Goal: Task Accomplishment & Management: Manage account settings

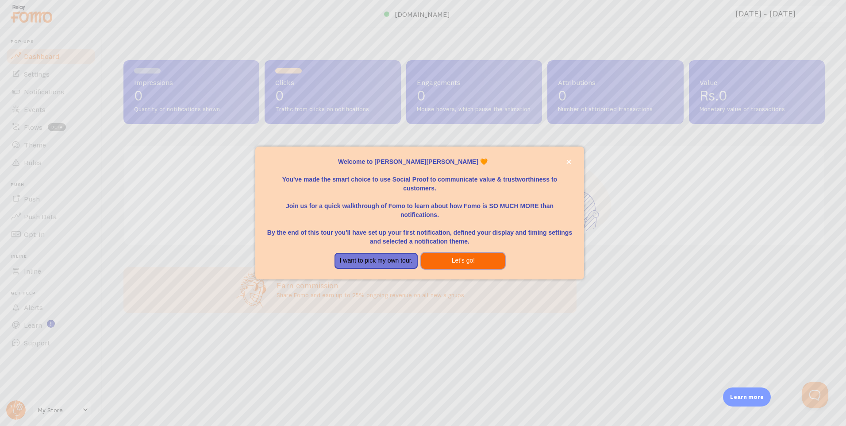
click at [435, 259] on button "Let's go!" at bounding box center [463, 261] width 84 height 16
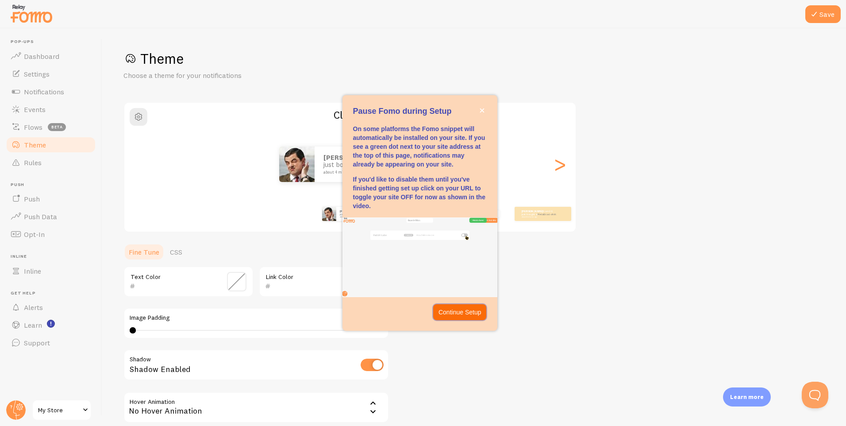
click at [445, 308] on p "Continue Setup" at bounding box center [459, 311] width 43 height 9
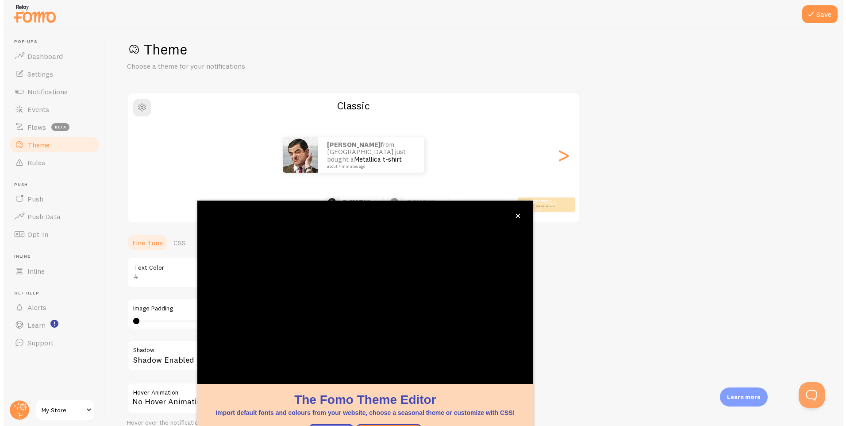
scroll to position [25, 0]
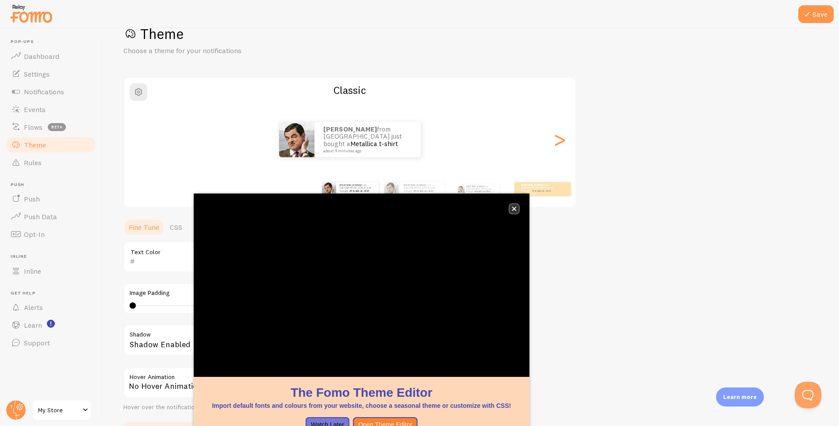
click at [513, 211] on button "close," at bounding box center [514, 208] width 9 height 9
click at [515, 207] on icon "close," at bounding box center [514, 208] width 5 height 5
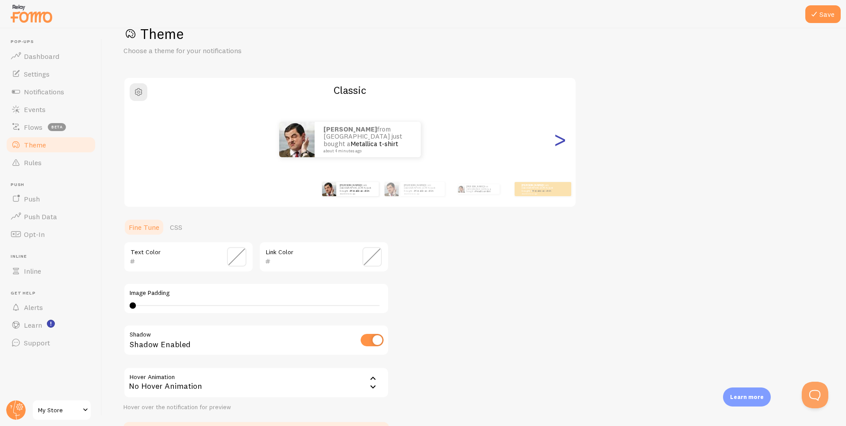
click at [556, 141] on div ">" at bounding box center [559, 139] width 11 height 64
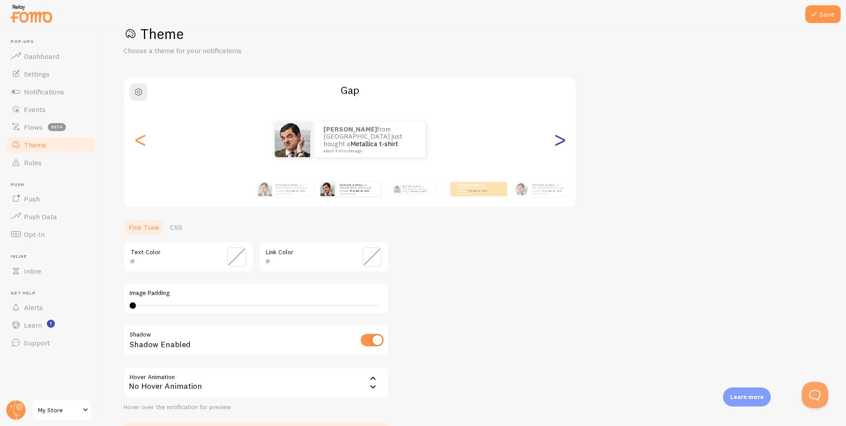
click at [554, 143] on div ">" at bounding box center [559, 139] width 11 height 64
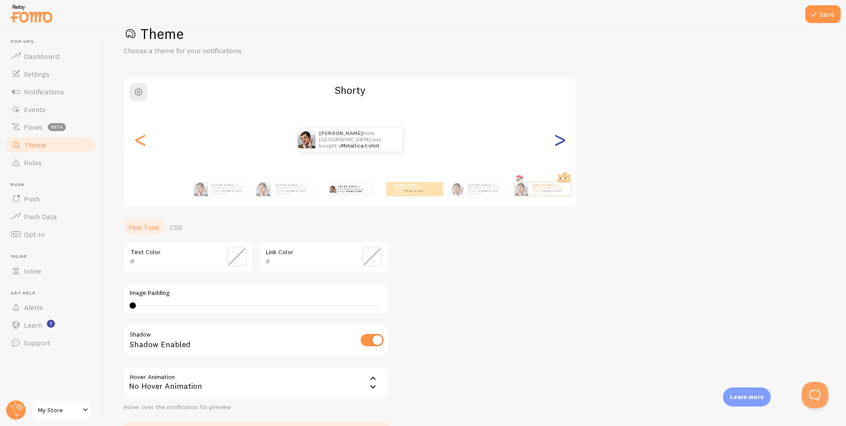
click at [554, 143] on div ">" at bounding box center [559, 139] width 11 height 64
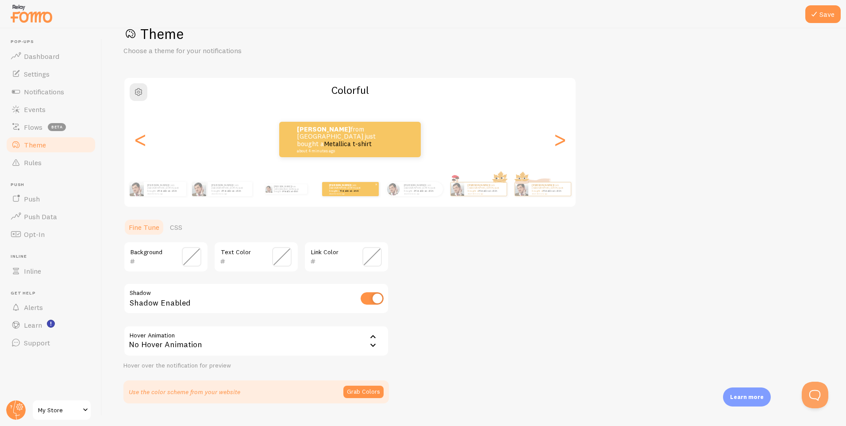
click at [437, 194] on div "M.Abdullah from Pakistan just bought a Metallica t-shirt about 4 minutes ago" at bounding box center [421, 189] width 42 height 14
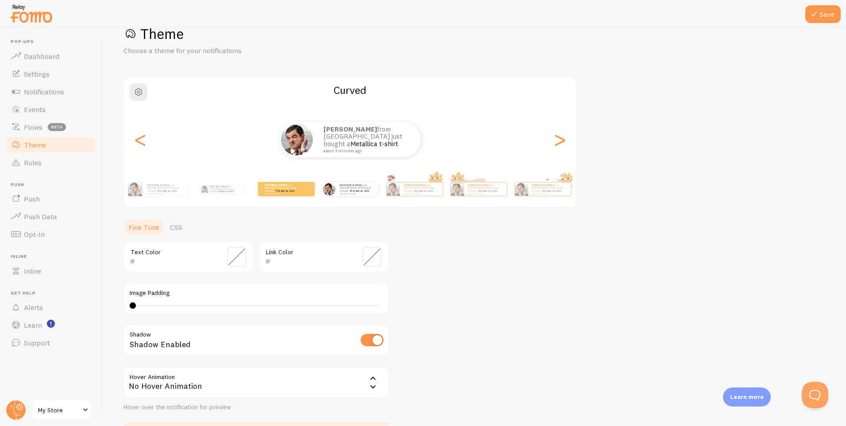
click at [437, 194] on div "M.Abdullah from Pakistan just bought a Metallica t-shirt about 4 minutes ago" at bounding box center [421, 188] width 42 height 13
type input "0"
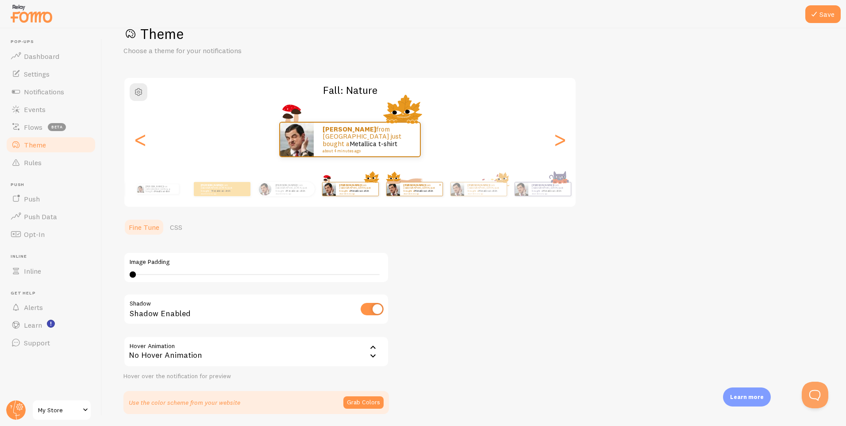
click at [437, 194] on div "M.Abdullah from Pakistan just bought a Metallica t-shirt about 4 minutes ago" at bounding box center [421, 188] width 42 height 13
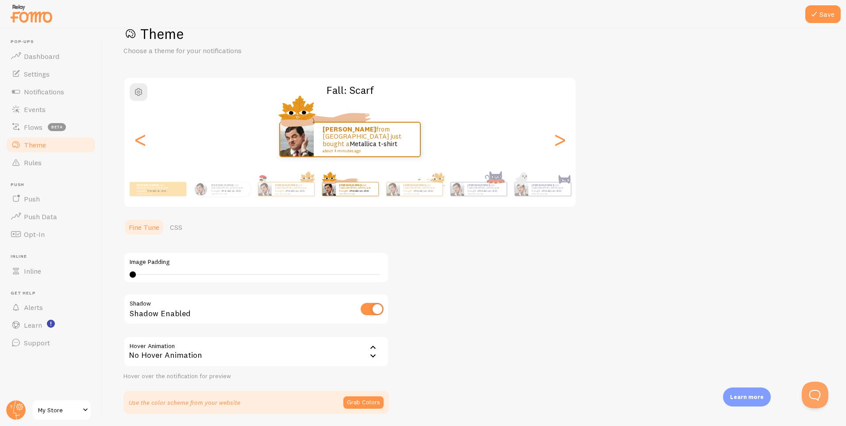
scroll to position [55, 0]
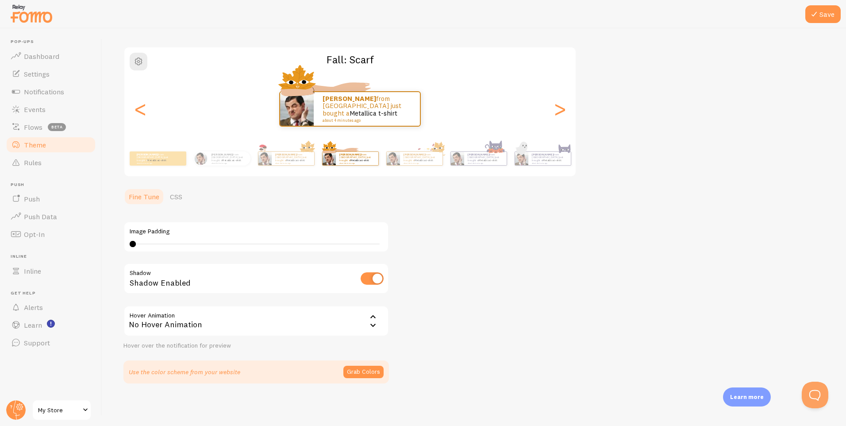
click at [380, 280] on input "checkbox" at bounding box center [371, 278] width 23 height 12
click at [374, 280] on input "checkbox" at bounding box center [371, 278] width 23 height 12
checkbox input "true"
click at [488, 158] on link "Metallica t-shirt" at bounding box center [487, 160] width 19 height 4
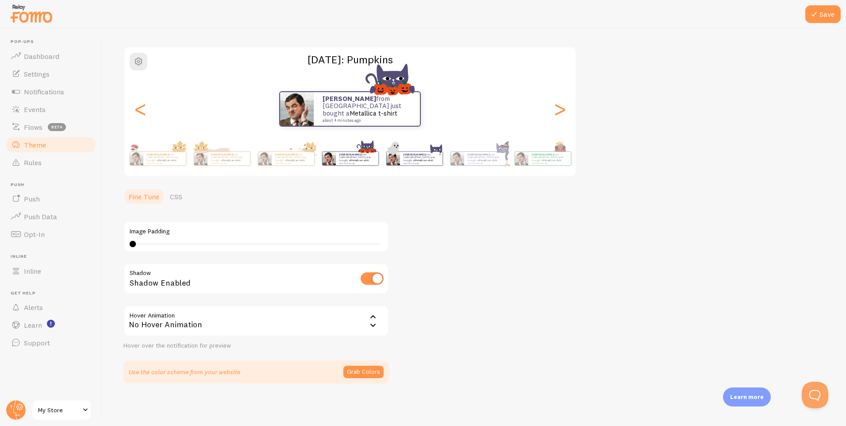
click at [432, 163] on div "M.Abdullah from Pakistan just bought a Metallica t-shirt about 4 minutes ago" at bounding box center [421, 158] width 42 height 13
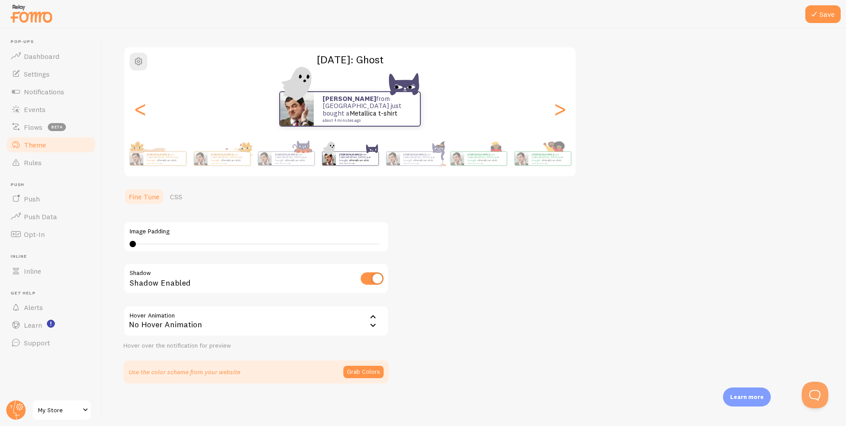
click at [514, 160] on div "M.Abdullah from Pakistan just bought a Metallica t-shirt about 4 minutes ago M.…" at bounding box center [350, 158] width 508 height 35
click at [495, 164] on div "M.Abdullah from Pakistan just bought a Metallica t-shirt about 4 minutes ago" at bounding box center [485, 158] width 42 height 13
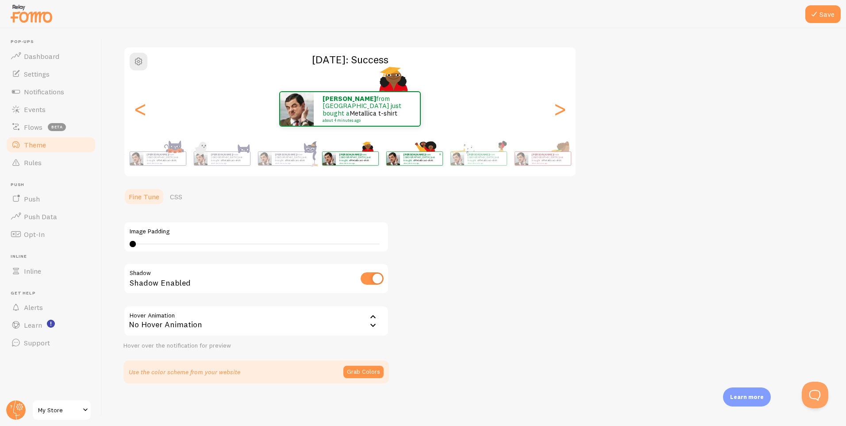
click at [436, 164] on div "M.Abdullah from Pakistan just bought a Metallica t-shirt about 4 minutes ago" at bounding box center [421, 158] width 42 height 13
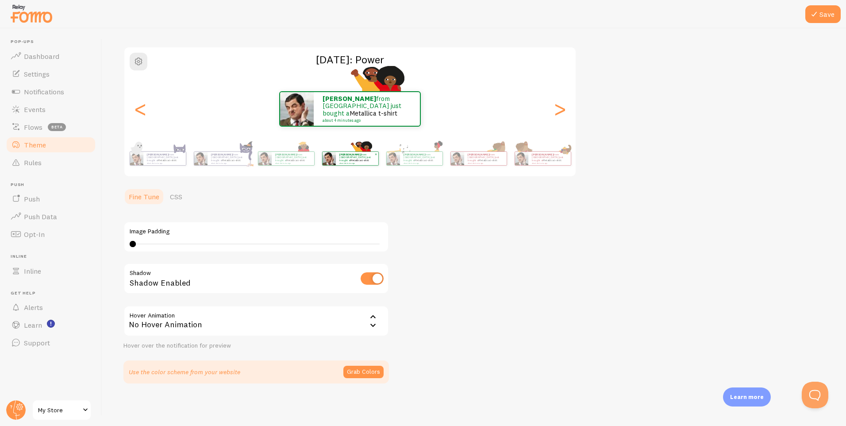
click at [438, 162] on small "about 4 minutes ago" at bounding box center [420, 163] width 35 height 2
click at [378, 162] on div "M.Abdullah from Pakistan just bought a Metallica t-shirt about 4 minutes ago" at bounding box center [357, 158] width 42 height 13
click at [400, 163] on div "M.Abdullah from Pakistan just bought a Metallica t-shirt about 4 minutes ago" at bounding box center [421, 158] width 42 height 13
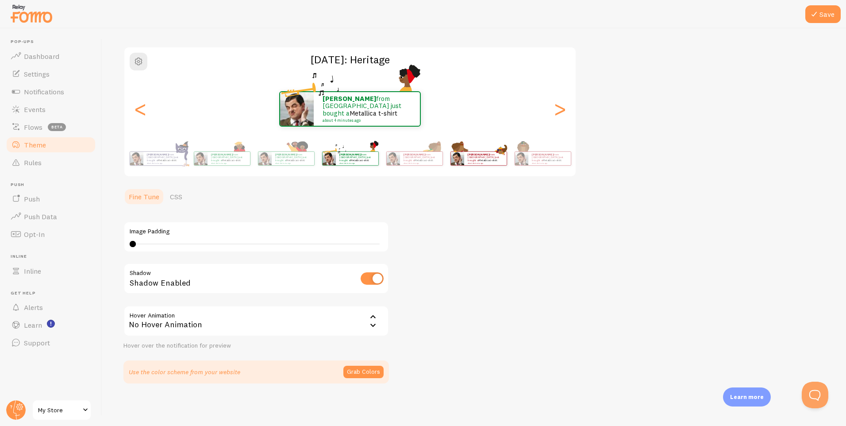
click at [464, 152] on img at bounding box center [456, 158] width 13 height 13
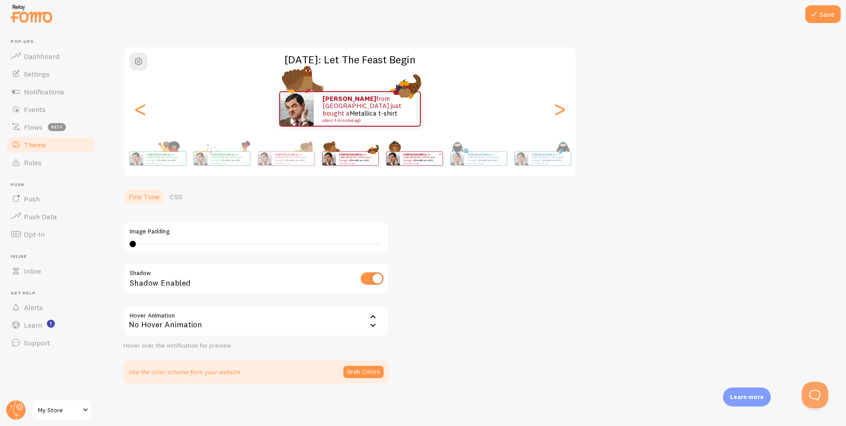
click at [472, 154] on strong "M.Abdullah" at bounding box center [478, 155] width 21 height 4
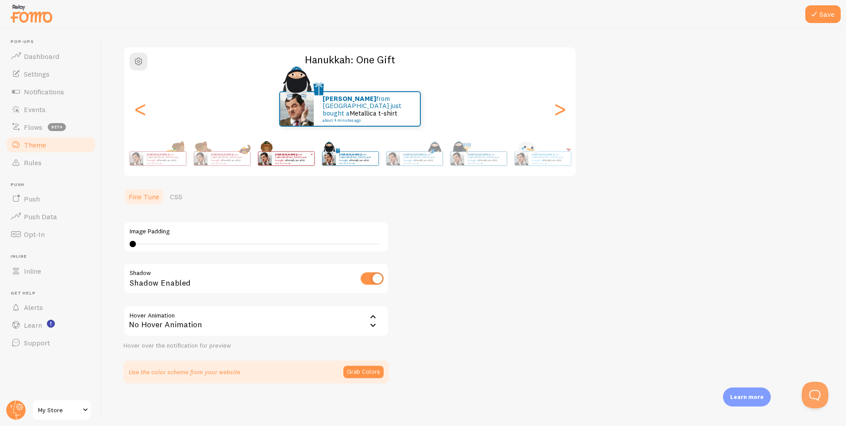
click at [472, 154] on strong "M.Abdullah" at bounding box center [478, 155] width 21 height 4
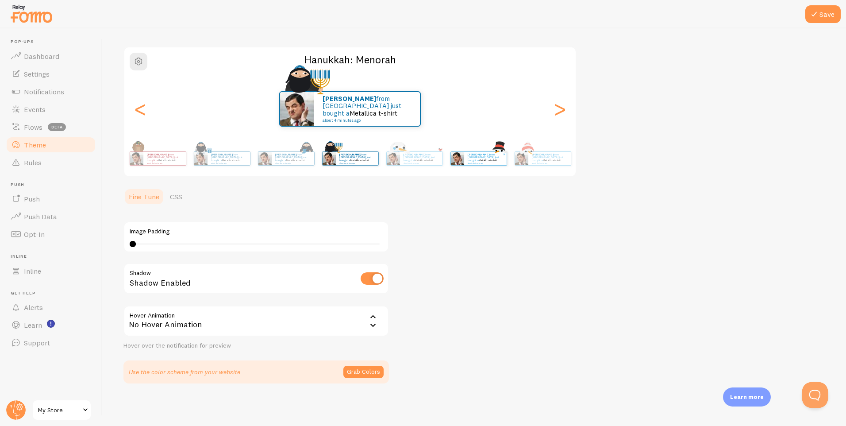
click at [473, 160] on p "M.Abdullah from Pakistan just bought a Metallica t-shirt about 4 minutes ago" at bounding box center [485, 158] width 35 height 11
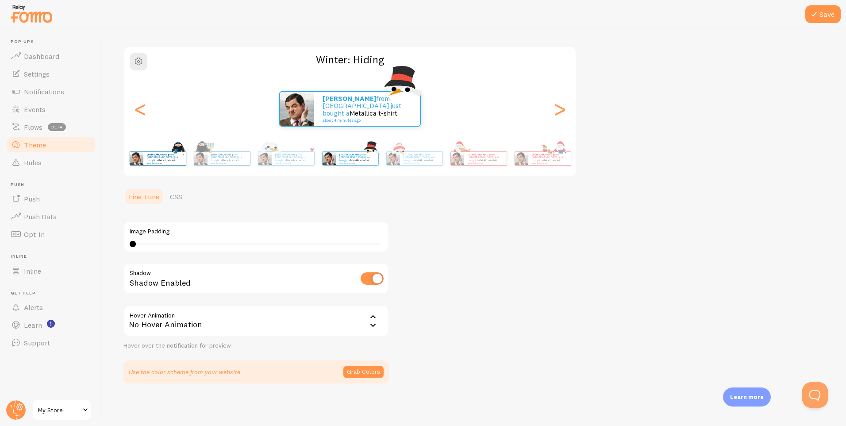
click at [176, 160] on link "Metallica t-shirt" at bounding box center [166, 160] width 19 height 4
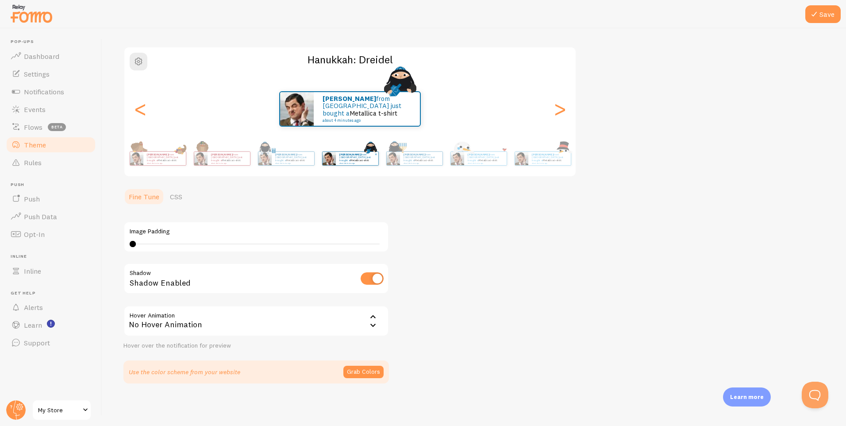
click at [176, 160] on link "Metallica t-shirt" at bounding box center [166, 160] width 19 height 4
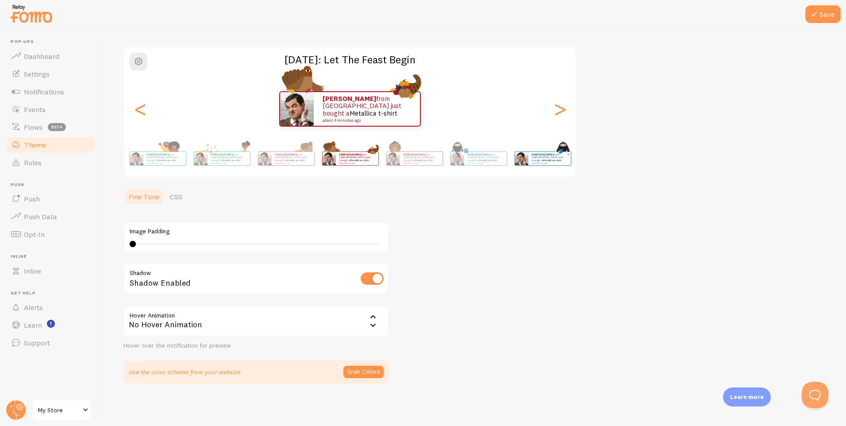
click at [275, 162] on small "about 4 minutes ago" at bounding box center [292, 163] width 35 height 2
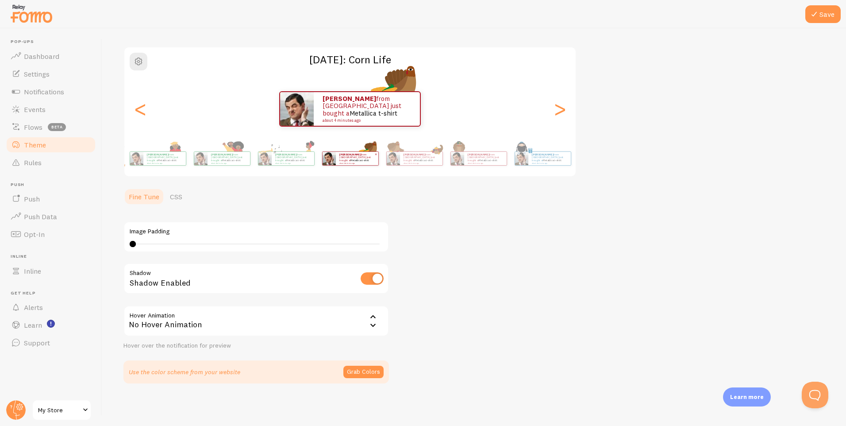
click at [161, 160] on div "M.Abdullah from Pakistan just bought a Metallica t-shirt about 4 minutes ago M.…" at bounding box center [350, 158] width 508 height 35
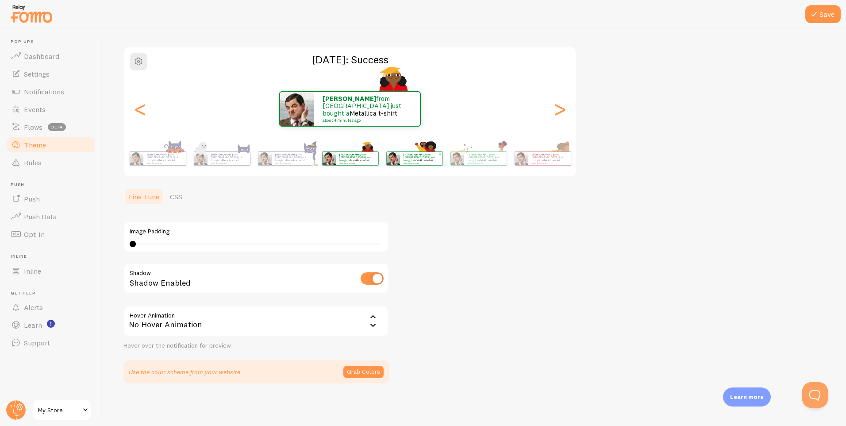
click at [386, 158] on img at bounding box center [392, 158] width 13 height 13
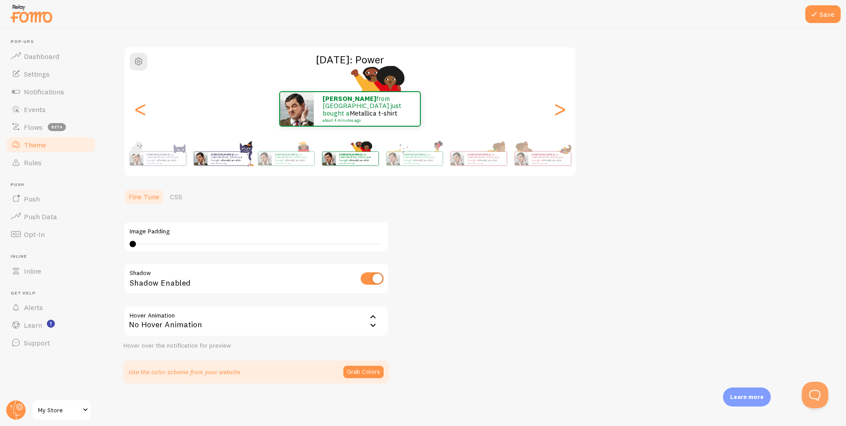
click at [230, 158] on link "Metallica t-shirt" at bounding box center [231, 160] width 19 height 4
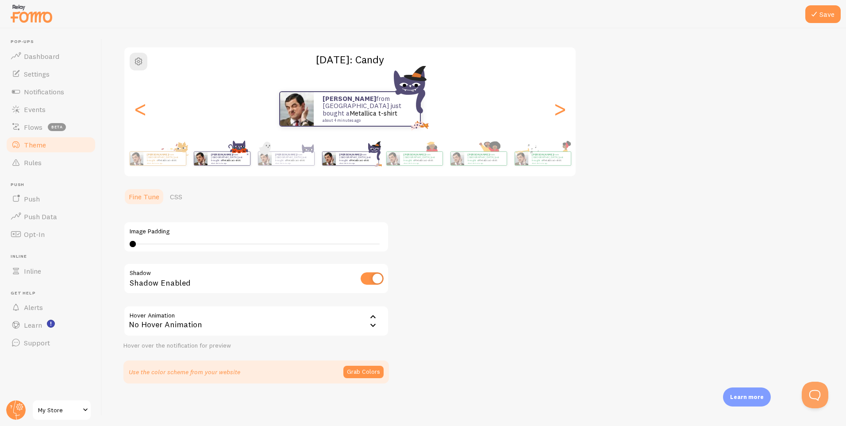
click at [226, 163] on div "M.Abdullah from Pakistan just bought a Metallica t-shirt about 4 minutes ago" at bounding box center [228, 158] width 42 height 13
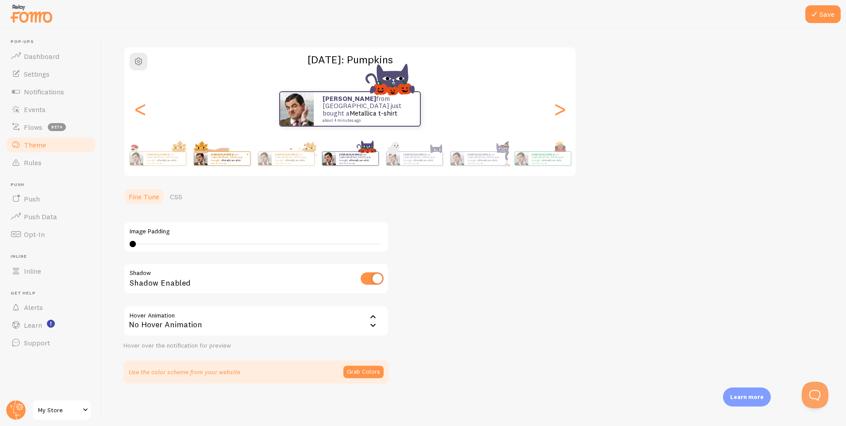
click at [221, 164] on div "M.Abdullah from Pakistan just bought a Metallica t-shirt about 4 minutes ago" at bounding box center [228, 158] width 42 height 13
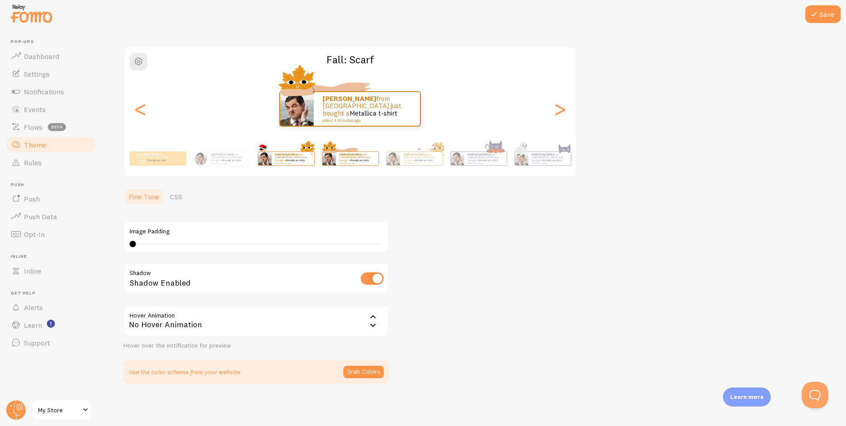
click at [288, 158] on p "M.Abdullah from Pakistan just bought a Metallica t-shirt about 4 minutes ago" at bounding box center [292, 158] width 35 height 11
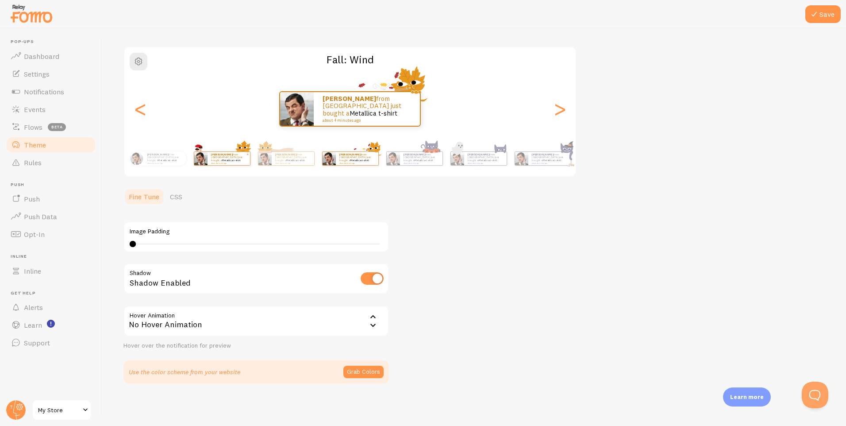
click at [231, 165] on div "M.Abdullah from Pakistan just bought a Metallica t-shirt about 4 minutes ago" at bounding box center [228, 158] width 42 height 13
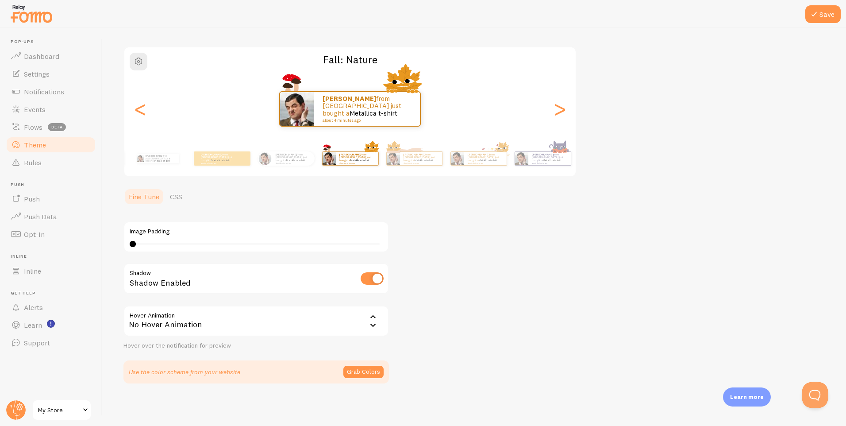
click at [250, 165] on div "M.Abdullah from Pakistan just bought a Metallica t-shirt about 4 minutes ago" at bounding box center [221, 158] width 57 height 25
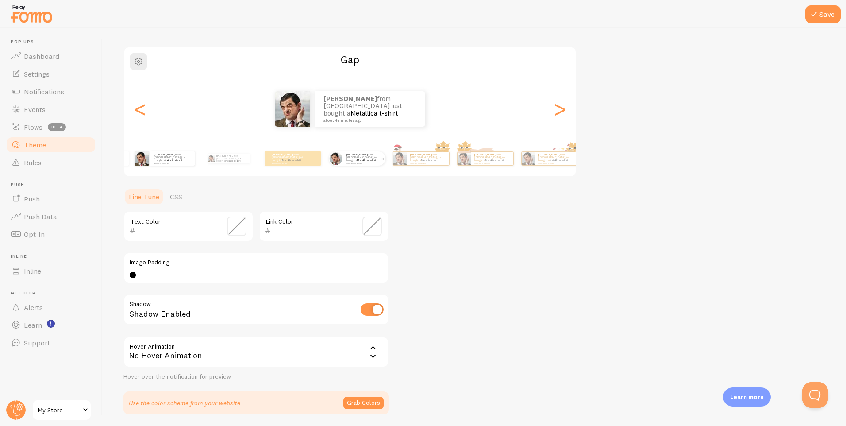
click at [337, 157] on img at bounding box center [335, 158] width 13 height 13
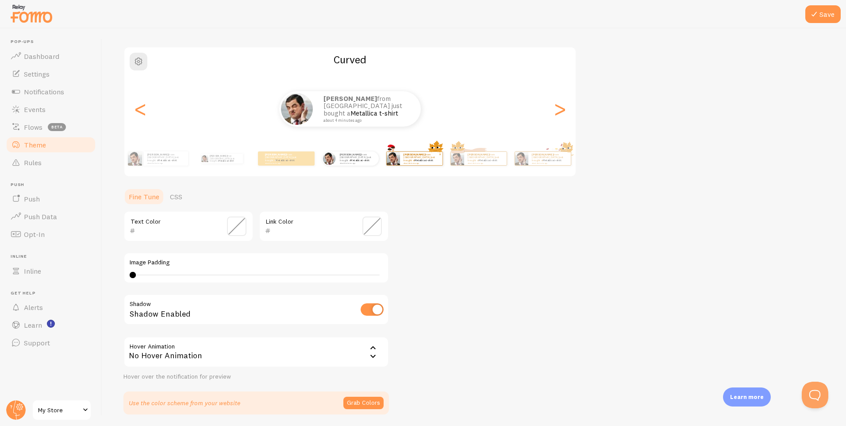
click at [415, 155] on strong "M.Abdullah" at bounding box center [413, 155] width 21 height 4
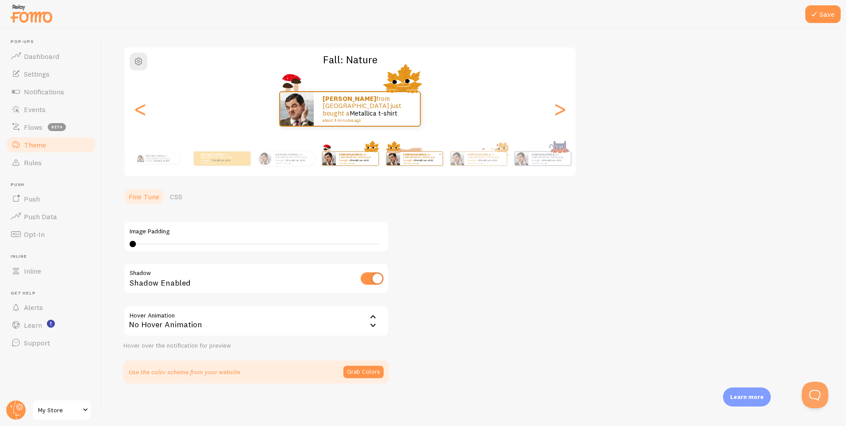
click at [399, 160] on img at bounding box center [392, 158] width 13 height 13
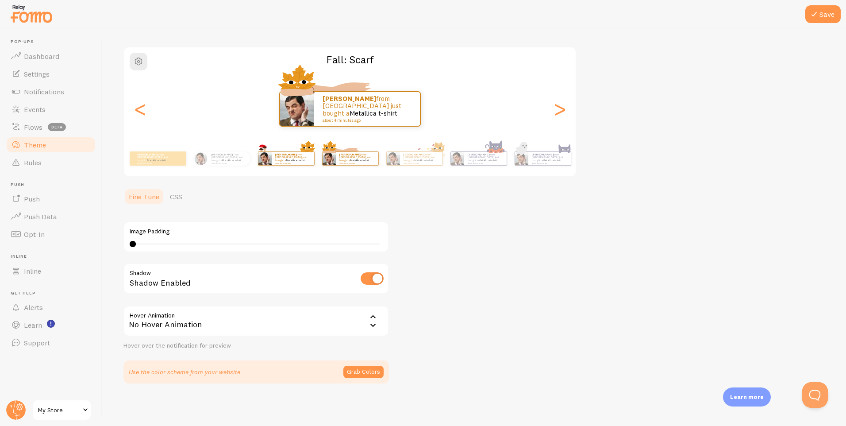
click at [309, 151] on div "M.Abdullah from Pakistan just bought a Metallica t-shirt about 4 minutes ago" at bounding box center [285, 158] width 57 height 25
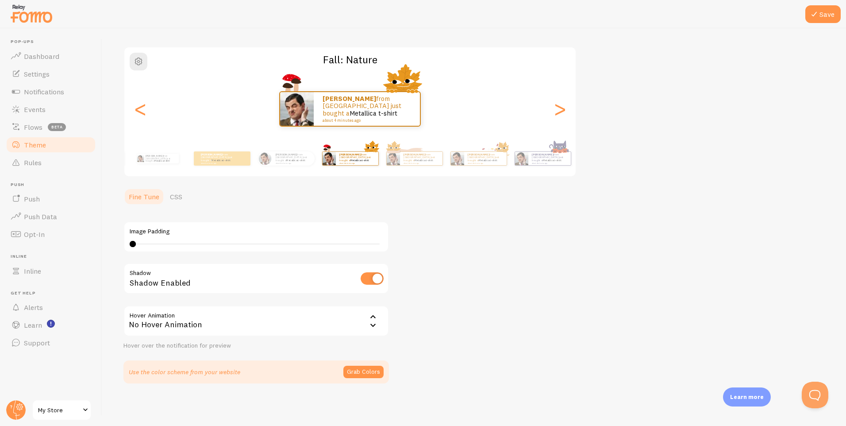
click at [134, 241] on div "Image Padding 0 0 - undefined" at bounding box center [255, 236] width 265 height 31
type input "0"
drag, startPoint x: 134, startPoint y: 241, endPoint x: 91, endPoint y: 266, distance: 50.1
click at [91, 266] on main "Pop-ups Dashboard Settings Notifications Events Flows beta Theme Rules Push Pus…" at bounding box center [423, 226] width 846 height 397
click at [377, 316] on icon at bounding box center [373, 316] width 11 height 11
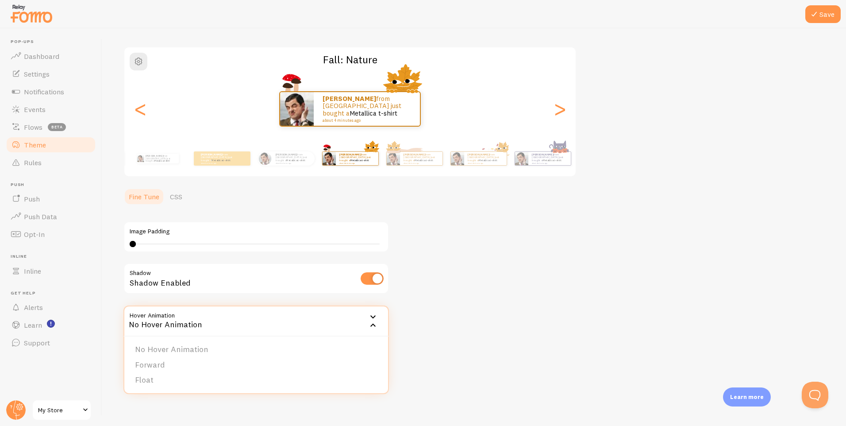
click at [371, 316] on icon at bounding box center [373, 316] width 11 height 11
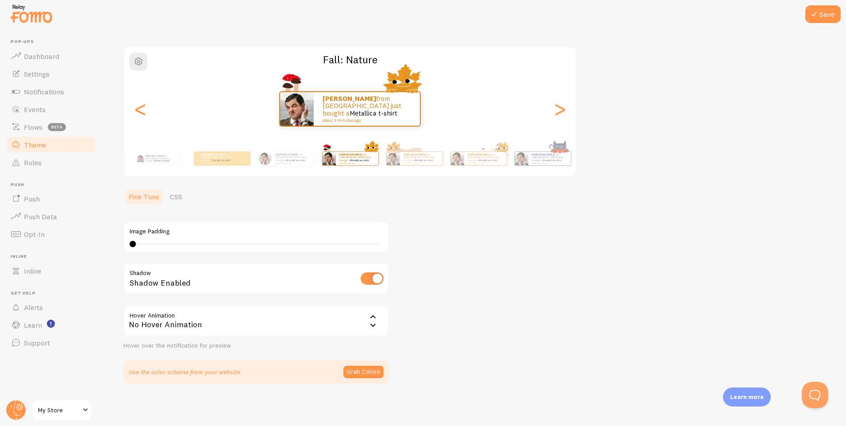
click at [371, 316] on icon at bounding box center [373, 316] width 11 height 11
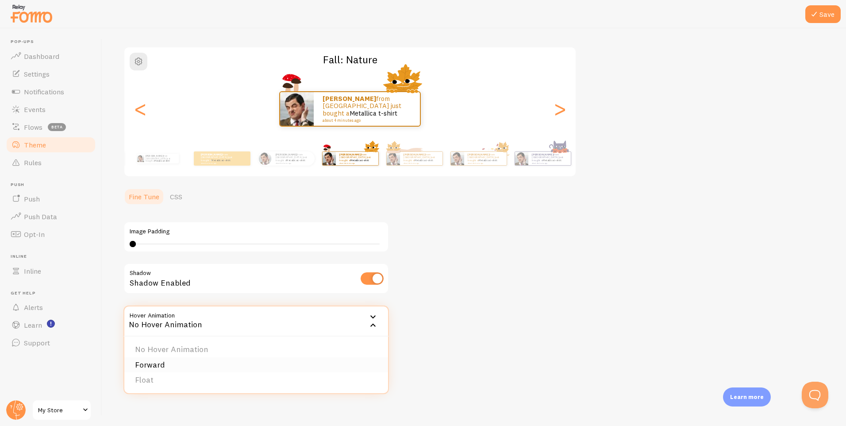
click at [271, 364] on li "Forward" at bounding box center [256, 364] width 264 height 15
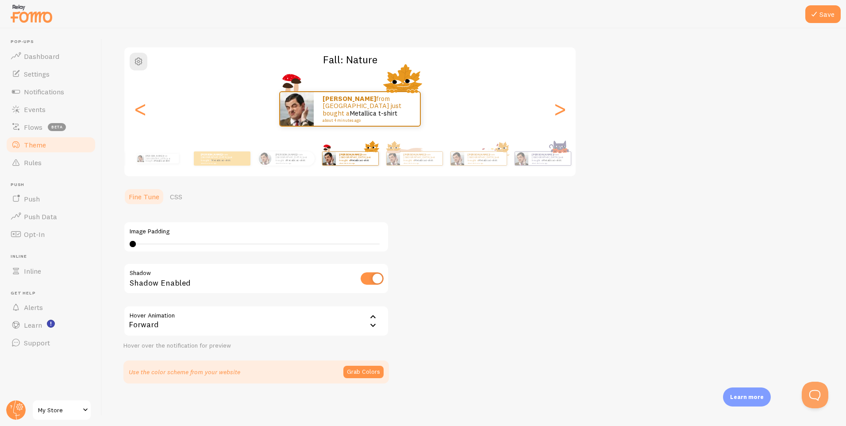
click at [327, 329] on div "Forward" at bounding box center [255, 320] width 265 height 31
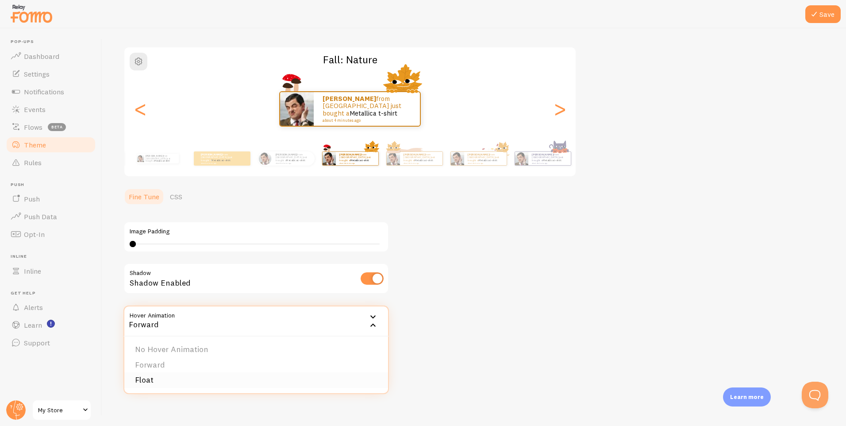
click at [288, 381] on li "Float" at bounding box center [256, 379] width 264 height 15
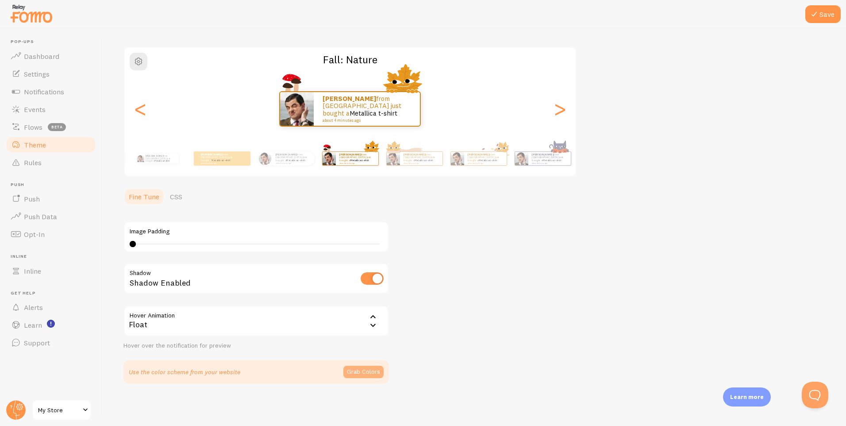
click at [369, 371] on button "Grab Colors" at bounding box center [363, 371] width 40 height 12
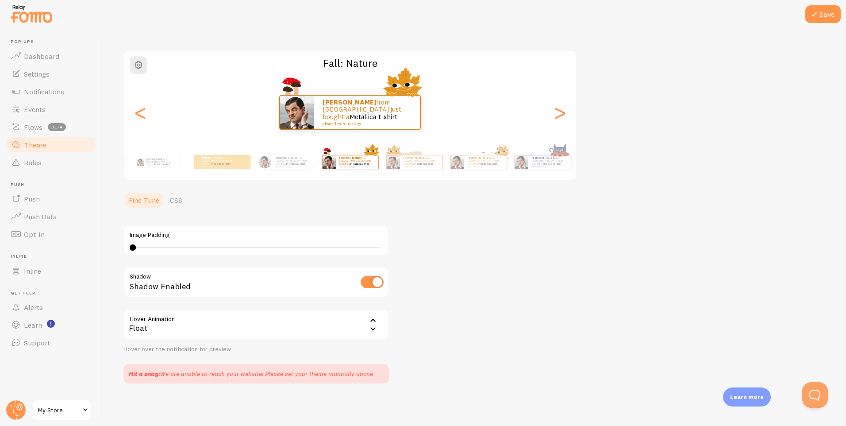
scroll to position [52, 0]
drag, startPoint x: 192, startPoint y: 380, endPoint x: 270, endPoint y: 377, distance: 77.9
click at [270, 377] on div "Hit a snag: We are unable to reach your website! Please set your theme manually…" at bounding box center [255, 373] width 265 height 19
click at [270, 377] on div "Hit a snag: We are unable to reach your website! Please set your theme manually…" at bounding box center [251, 373] width 244 height 9
drag, startPoint x: 284, startPoint y: 369, endPoint x: 371, endPoint y: 365, distance: 86.8
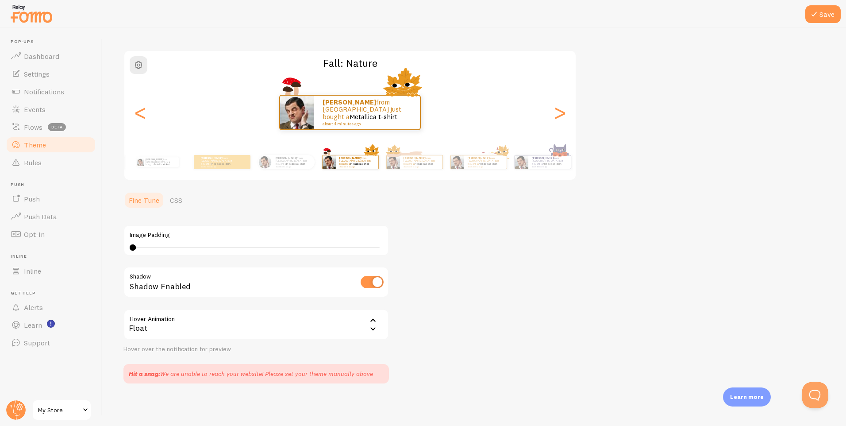
click at [371, 365] on div "Hit a snag: We are unable to reach your website! Please set your theme manually…" at bounding box center [255, 373] width 265 height 19
click at [833, 16] on button "Save" at bounding box center [822, 14] width 35 height 18
click at [820, 26] on div at bounding box center [423, 14] width 846 height 28
click at [44, 97] on link "Notifications" at bounding box center [50, 92] width 91 height 18
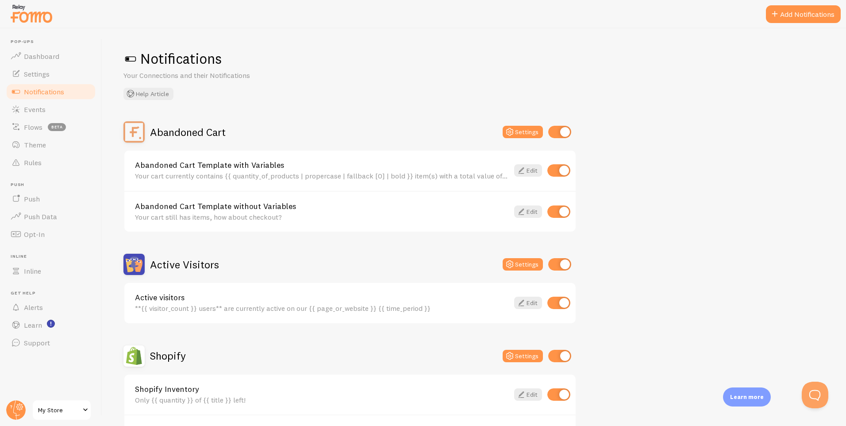
click at [128, 61] on span at bounding box center [130, 59] width 14 height 14
click at [129, 57] on span at bounding box center [130, 59] width 14 height 14
click at [39, 106] on span "Events" at bounding box center [35, 109] width 22 height 9
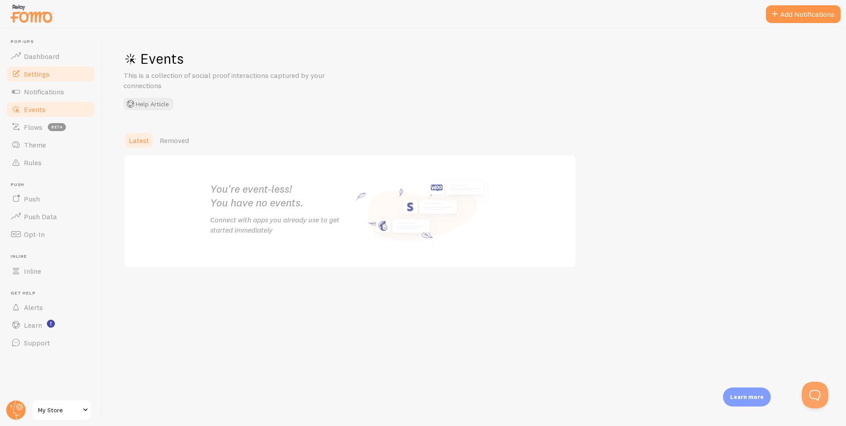
click at [53, 77] on link "Settings" at bounding box center [50, 74] width 91 height 18
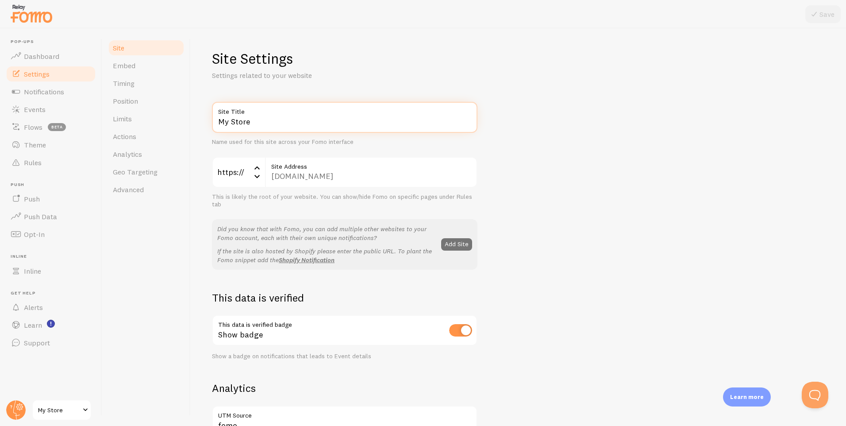
drag, startPoint x: 275, startPoint y: 121, endPoint x: 214, endPoint y: 124, distance: 61.1
click at [214, 124] on input "My Store" at bounding box center [344, 117] width 265 height 31
click at [311, 84] on div "Site Settings Settings related to your website My Store Site Title Name used fo…" at bounding box center [518, 421] width 613 height 743
drag, startPoint x: 313, startPoint y: 115, endPoint x: 222, endPoint y: 124, distance: 91.6
click at [222, 124] on div "My Store Site Title" at bounding box center [344, 117] width 265 height 31
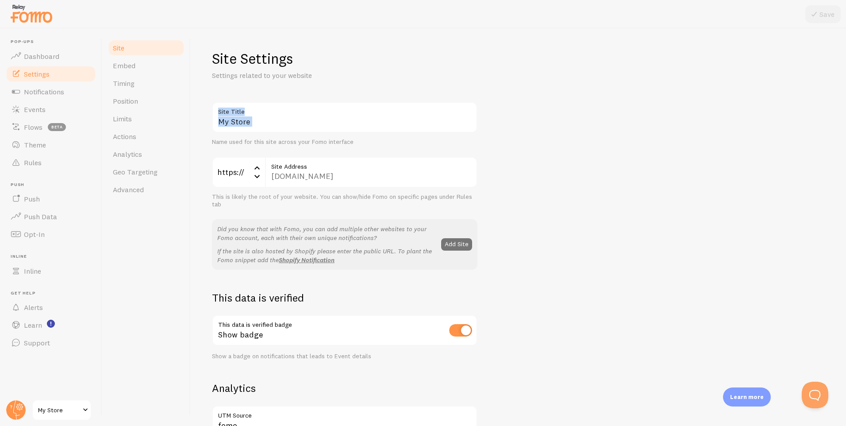
drag, startPoint x: 271, startPoint y: 110, endPoint x: 263, endPoint y: 118, distance: 11.3
click at [270, 110] on label "Site Title" at bounding box center [344, 109] width 265 height 15
click at [270, 110] on input "My Store" at bounding box center [344, 117] width 265 height 31
click at [256, 126] on input "My Store" at bounding box center [344, 117] width 265 height 31
drag, startPoint x: 256, startPoint y: 126, endPoint x: 184, endPoint y: 135, distance: 72.3
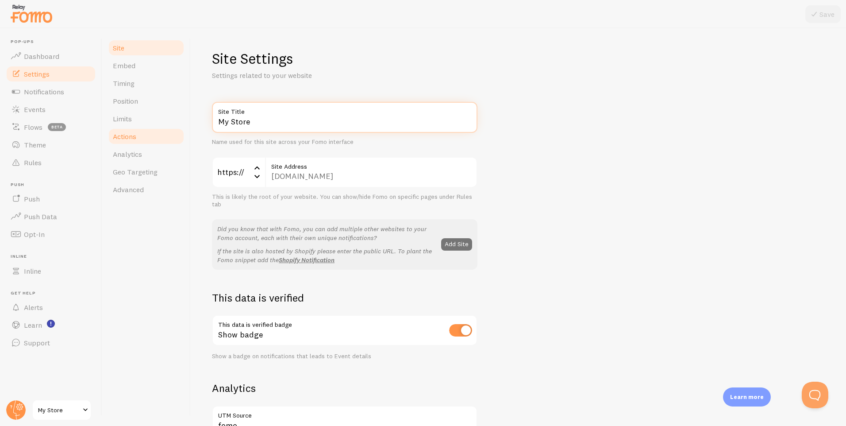
click at [184, 135] on div "Site Embed Timing Position Limits Actions Analytics Geo Targeting Advanced Site…" at bounding box center [474, 226] width 744 height 397
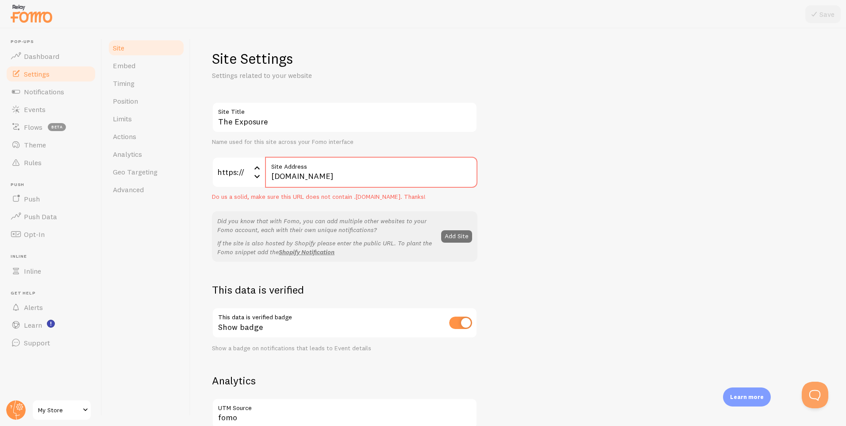
click at [610, 161] on div "The Exposure Site Title Name used for this site across your Fomo interface http…" at bounding box center [518, 397] width 613 height 590
click at [369, 179] on input "[DOMAIN_NAME]" at bounding box center [371, 172] width 212 height 31
type input "T"
type input "My Store"
click at [505, 159] on div "My Store Site Title Name used for this site across your Fomo interface https://…" at bounding box center [518, 397] width 613 height 590
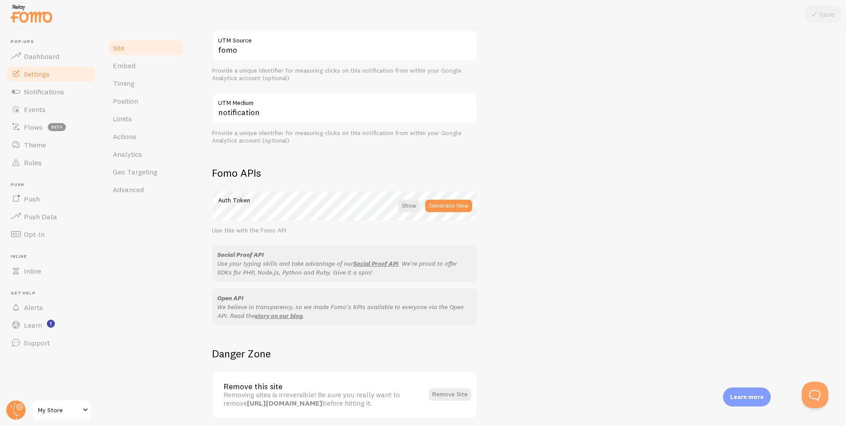
scroll to position [358, 0]
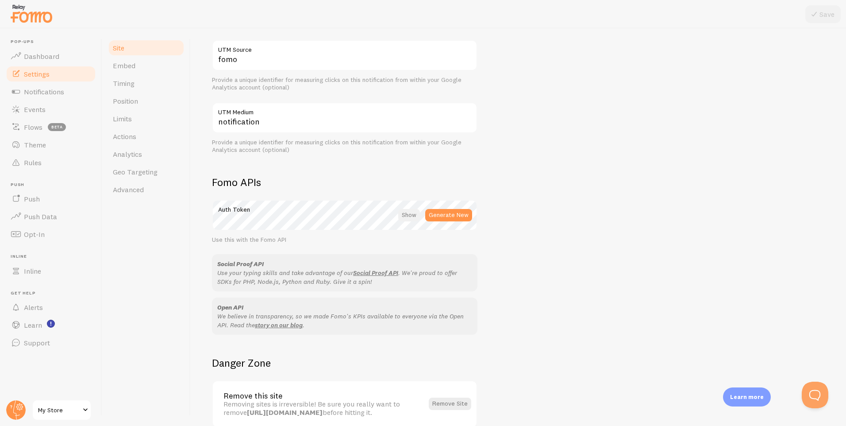
click at [410, 219] on div at bounding box center [409, 215] width 22 height 12
click at [407, 219] on div at bounding box center [409, 215] width 19 height 12
click at [57, 121] on link "Flows beta" at bounding box center [50, 127] width 91 height 18
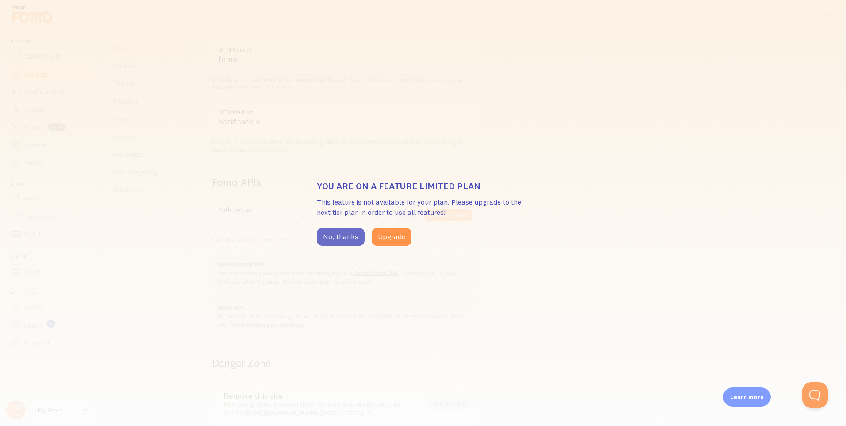
click at [337, 237] on button "No, thanks" at bounding box center [341, 237] width 48 height 18
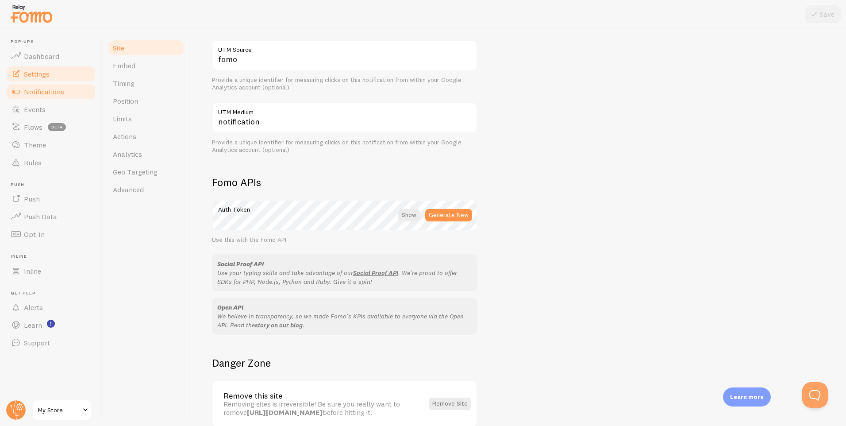
click at [41, 93] on span "Notifications" at bounding box center [44, 91] width 40 height 9
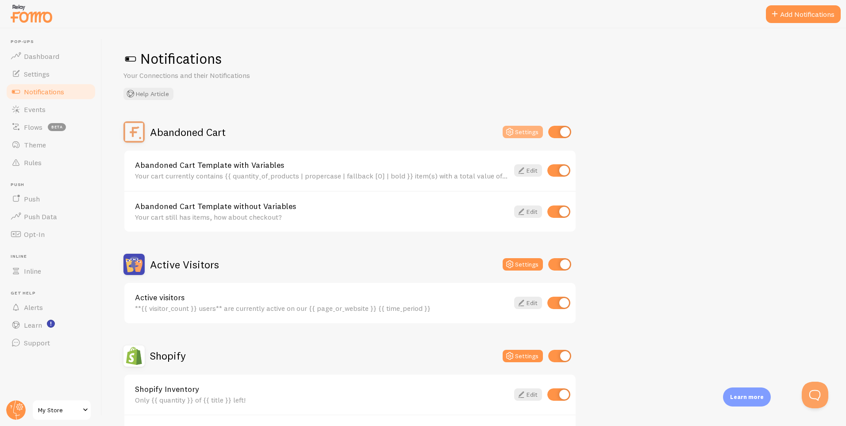
click at [523, 127] on button "Settings" at bounding box center [522, 132] width 40 height 12
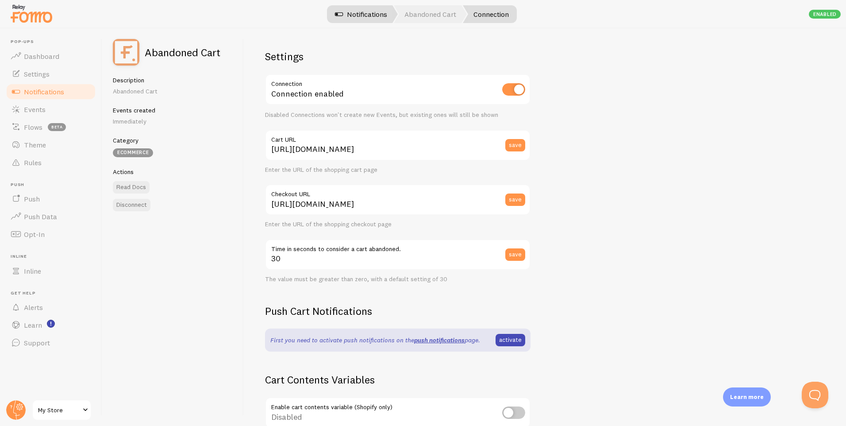
click at [368, 16] on link "Notifications" at bounding box center [360, 14] width 73 height 18
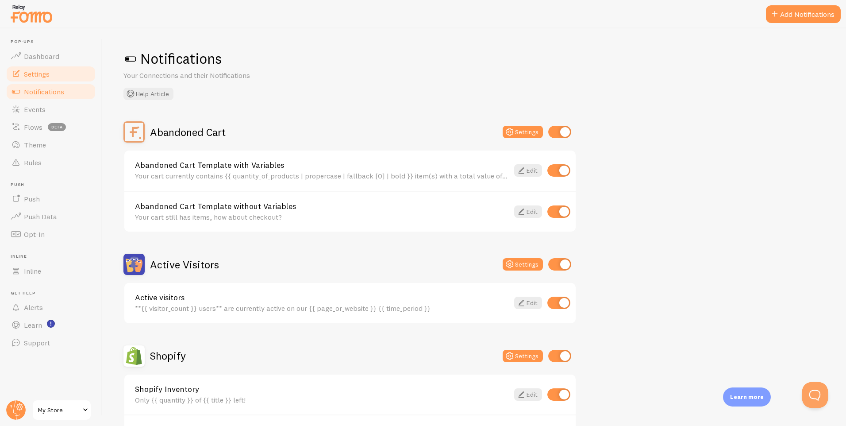
click at [48, 75] on span "Settings" at bounding box center [37, 73] width 26 height 9
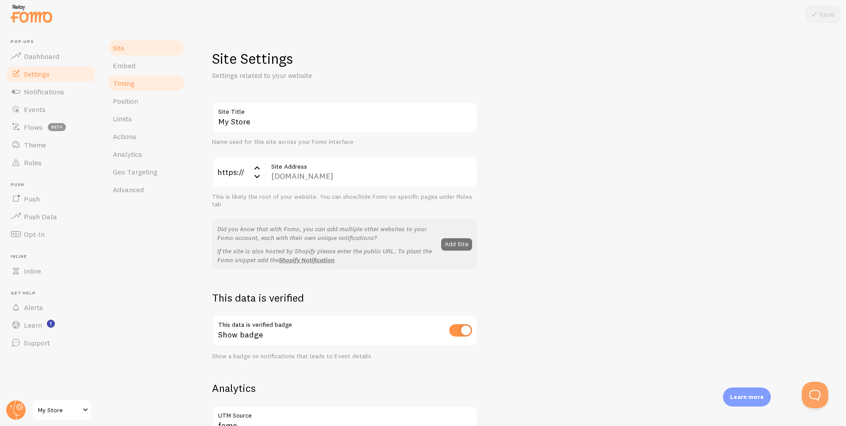
click at [151, 86] on link "Timing" at bounding box center [145, 83] width 77 height 18
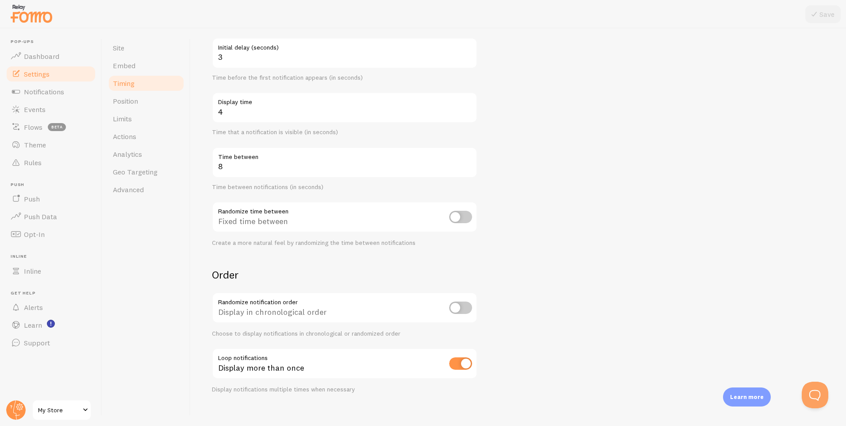
scroll to position [98, 0]
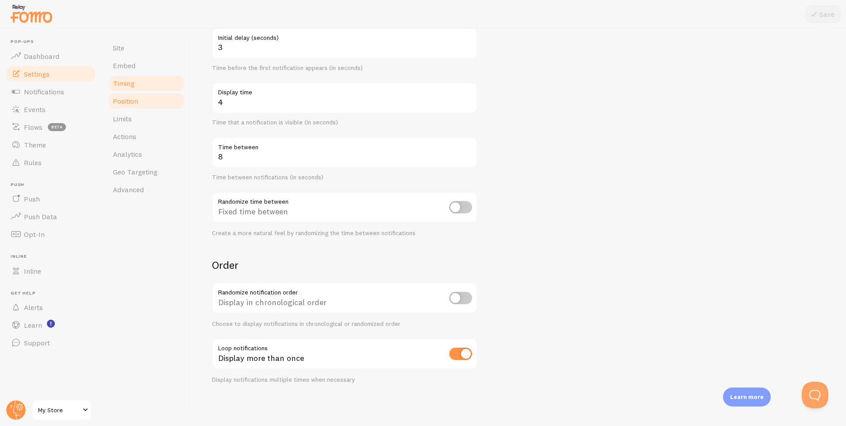
click at [142, 97] on link "Position" at bounding box center [145, 101] width 77 height 18
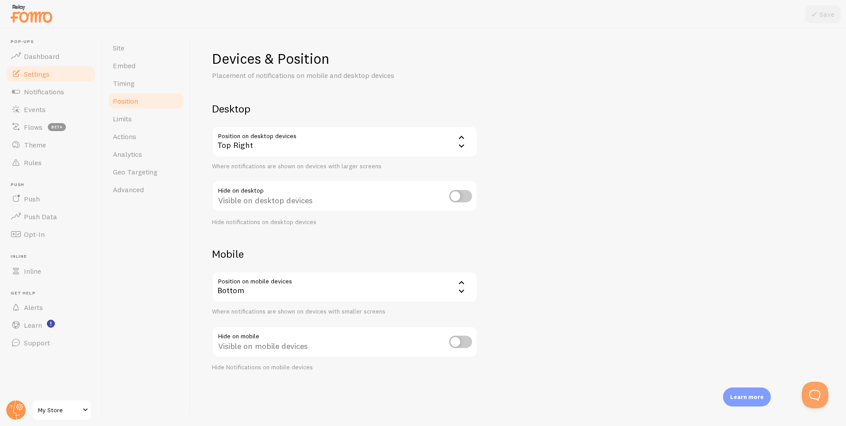
click at [304, 145] on div "Top Right" at bounding box center [344, 141] width 265 height 31
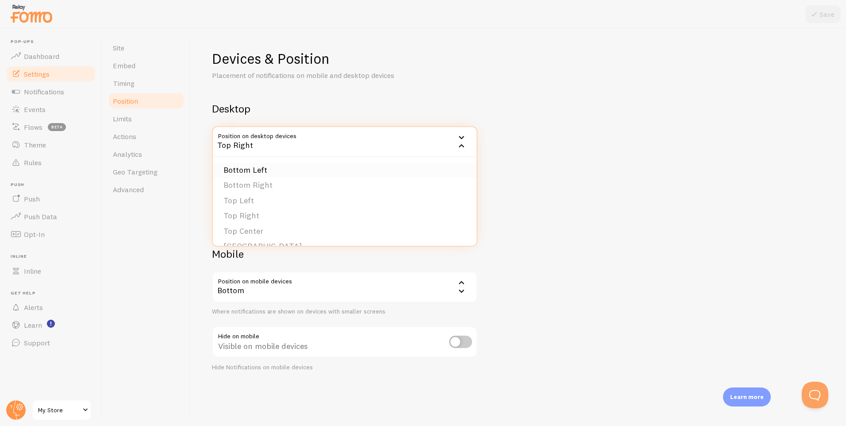
click at [294, 173] on li "Bottom Left" at bounding box center [345, 169] width 264 height 15
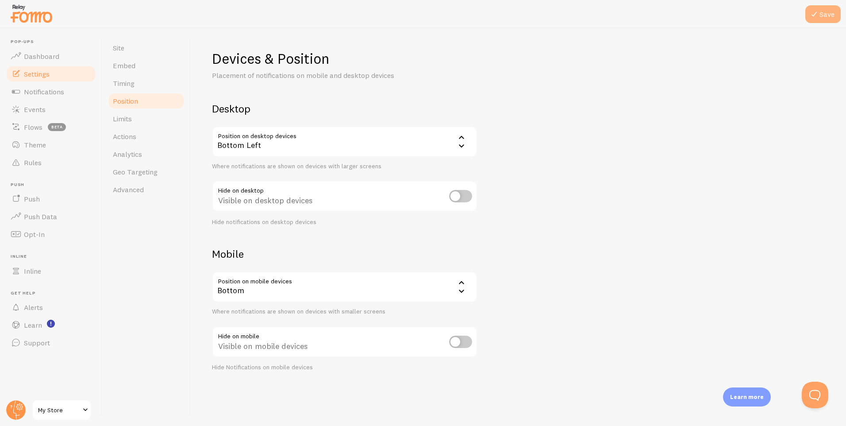
click at [812, 12] on icon at bounding box center [814, 14] width 11 height 11
click at [324, 276] on div "Bottom" at bounding box center [344, 286] width 265 height 31
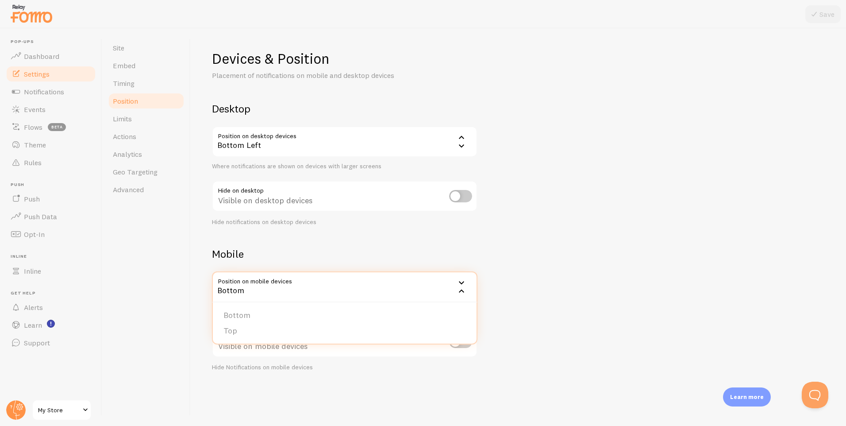
click at [646, 285] on div "Devices & Position Placement of notifications on mobile and desktop devices Des…" at bounding box center [518, 211] width 613 height 322
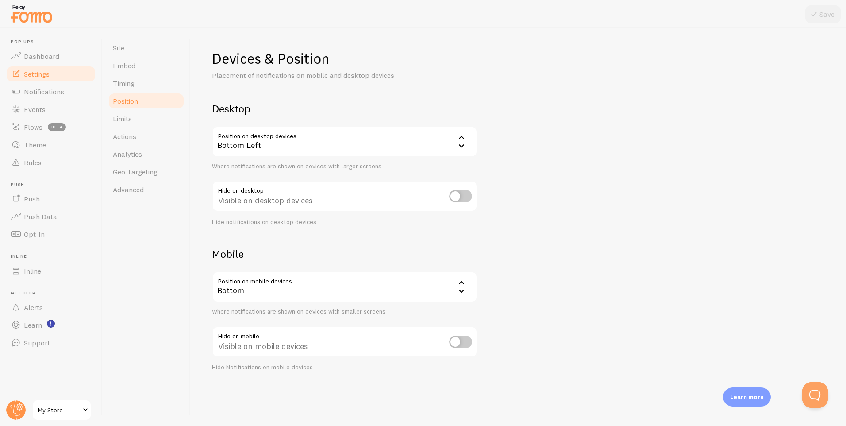
click at [458, 339] on input "checkbox" at bounding box center [460, 341] width 23 height 12
checkbox input "false"
click at [139, 123] on link "Limits" at bounding box center [145, 119] width 77 height 18
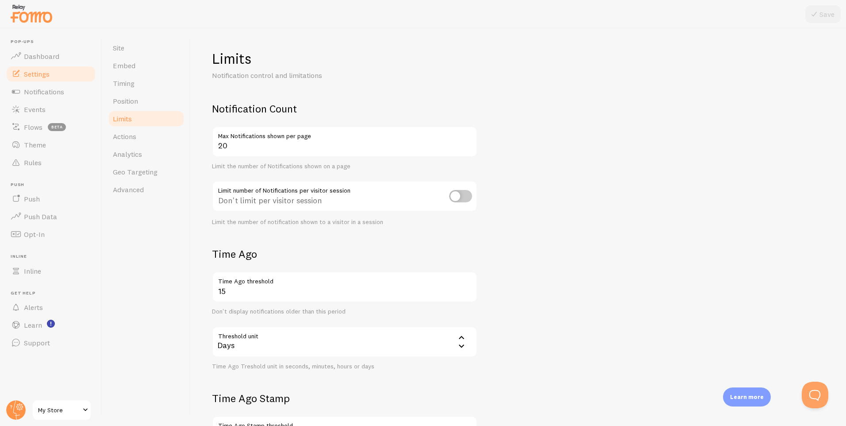
click at [460, 198] on input "checkbox" at bounding box center [460, 196] width 23 height 12
checkbox input "true"
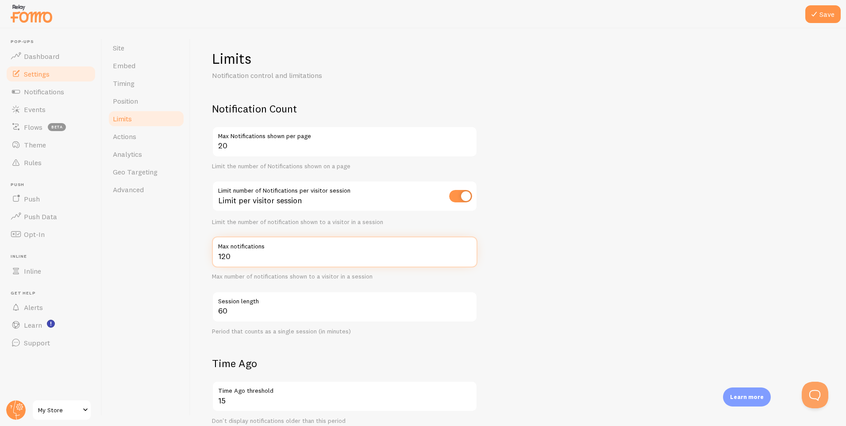
drag, startPoint x: 340, startPoint y: 257, endPoint x: 194, endPoint y: 261, distance: 146.0
click at [194, 261] on div "Limits Notification control and limitations Notification Count 20 Max Notificat…" at bounding box center [518, 226] width 655 height 397
type input "5"
type input "10"
click at [244, 303] on label "Session length" at bounding box center [344, 298] width 265 height 15
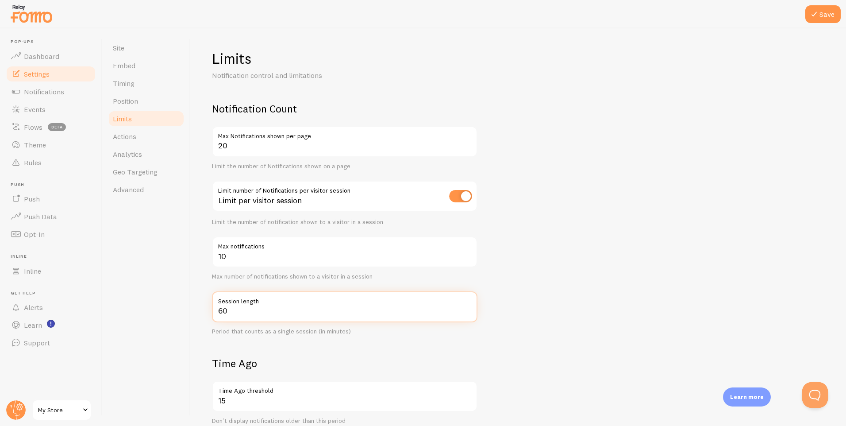
click at [244, 303] on input "60" at bounding box center [344, 306] width 265 height 31
click at [246, 309] on input "60" at bounding box center [344, 306] width 265 height 31
click at [173, 314] on div "Site Embed Timing Position Limits Actions Analytics Geo Targeting Advanced" at bounding box center [146, 226] width 88 height 397
drag, startPoint x: 276, startPoint y: 309, endPoint x: 180, endPoint y: 313, distance: 95.6
click at [180, 313] on div "Site Embed Timing Position Limits Actions Analytics Geo Targeting Advanced Limi…" at bounding box center [474, 226] width 744 height 397
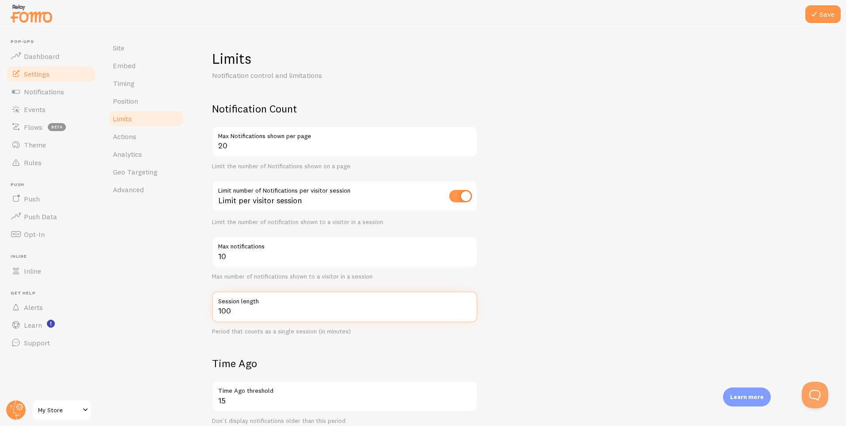
type input "100"
click at [200, 279] on div "Limits Notification control and limitations Notification Count 20 Max Notificat…" at bounding box center [518, 226] width 655 height 397
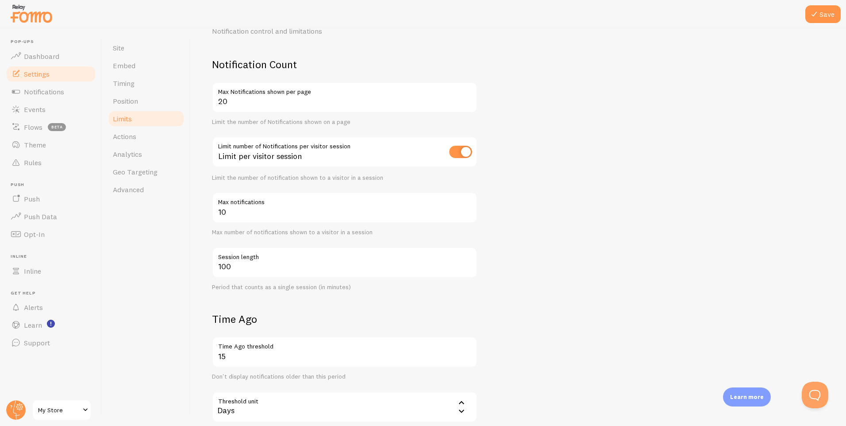
scroll to position [133, 0]
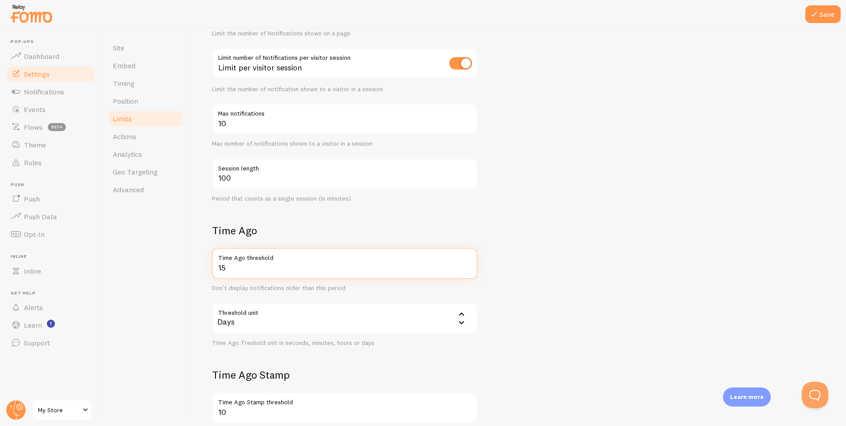
drag, startPoint x: 249, startPoint y: 267, endPoint x: 189, endPoint y: 268, distance: 59.3
click at [189, 268] on div "Site Embed Timing Position Limits Actions Analytics Geo Targeting Advanced Limi…" at bounding box center [474, 226] width 744 height 397
click at [189, 267] on div "Site Embed Timing Position Limits Actions Analytics Geo Targeting Advanced" at bounding box center [146, 226] width 88 height 397
click at [266, 270] on input "5" at bounding box center [344, 263] width 265 height 31
click at [266, 270] on input "15" at bounding box center [344, 263] width 265 height 31
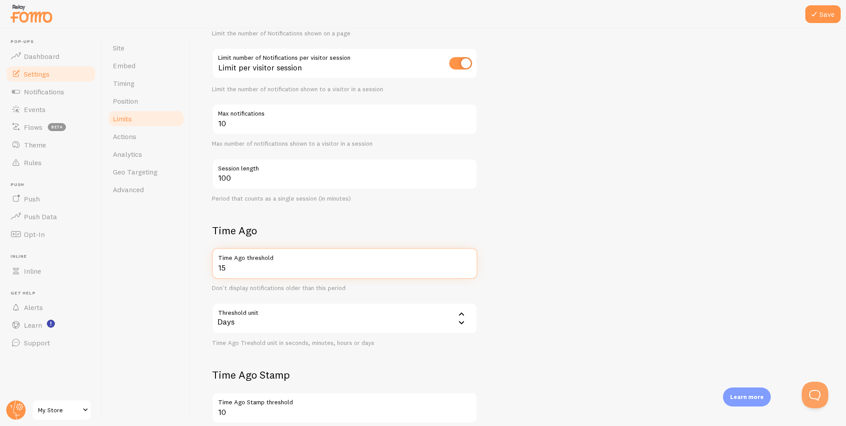
type input "1"
type input "5"
click at [265, 319] on div "Days" at bounding box center [344, 318] width 265 height 31
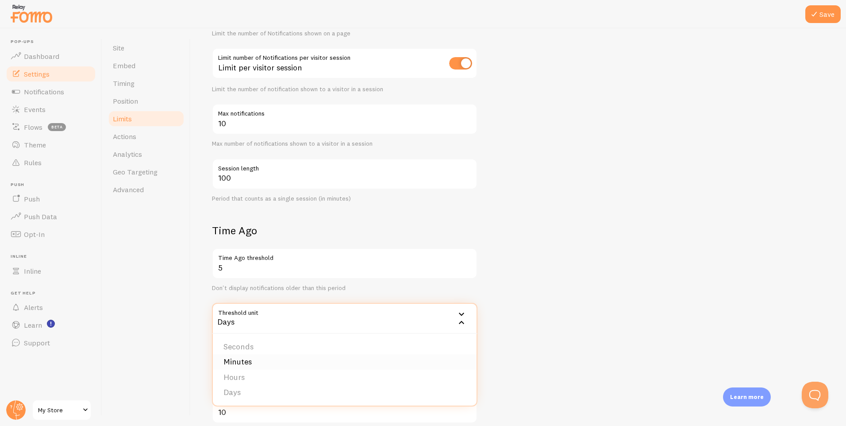
click at [262, 357] on li "Minutes" at bounding box center [345, 361] width 264 height 15
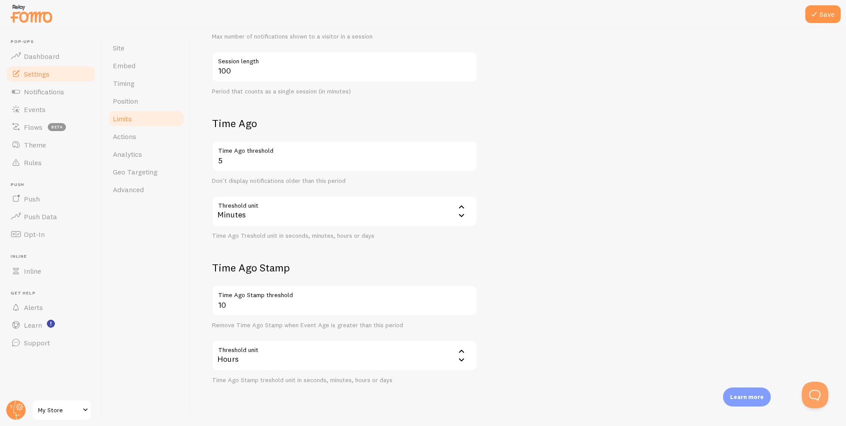
scroll to position [257, 0]
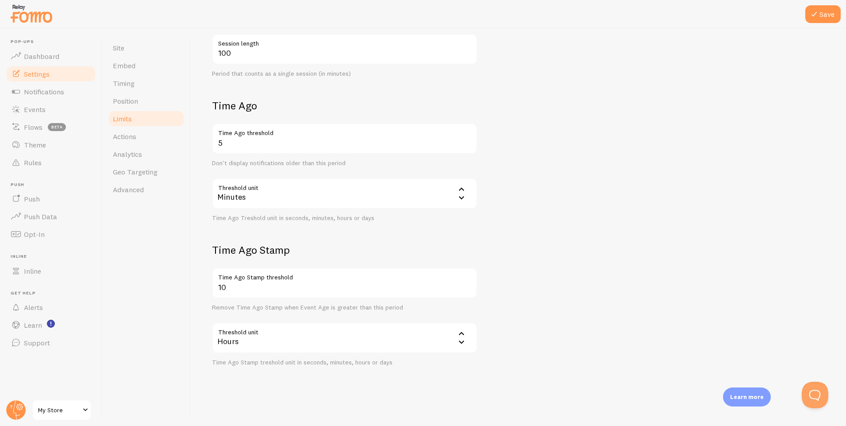
drag, startPoint x: 281, startPoint y: 252, endPoint x: 337, endPoint y: 252, distance: 55.3
click at [337, 252] on h2 "Time Ago Stamp" at bounding box center [344, 250] width 265 height 14
click at [152, 132] on link "Actions" at bounding box center [145, 136] width 77 height 18
click at [828, 12] on button "Save" at bounding box center [822, 14] width 35 height 18
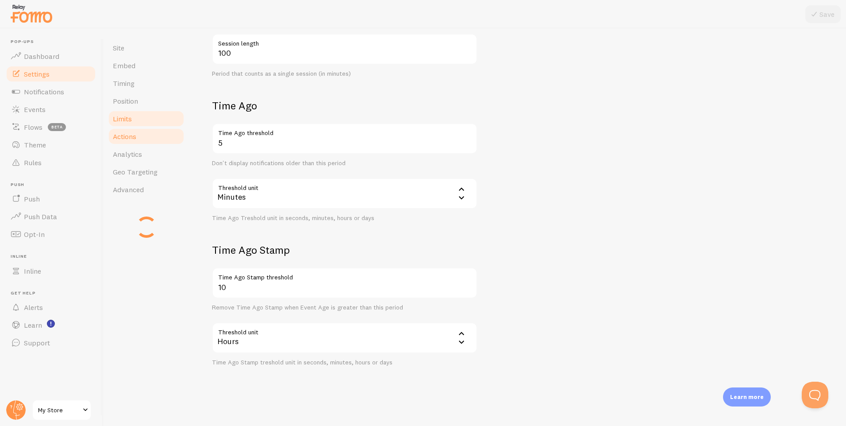
click at [144, 138] on link "Actions" at bounding box center [145, 136] width 77 height 18
